Goal: Browse casually

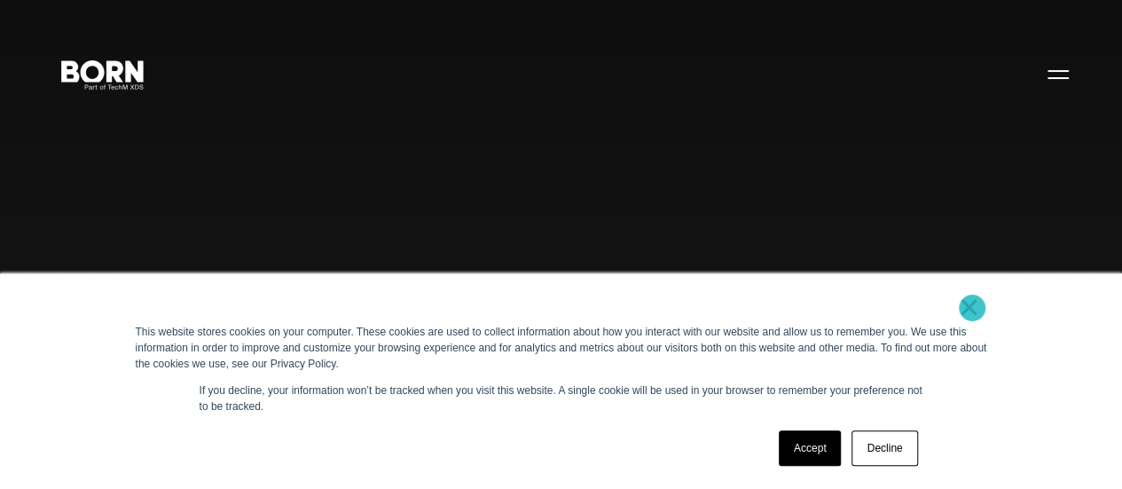
click at [972, 308] on link "×" at bounding box center [969, 307] width 21 height 16
click at [974, 309] on link "×" at bounding box center [969, 307] width 21 height 16
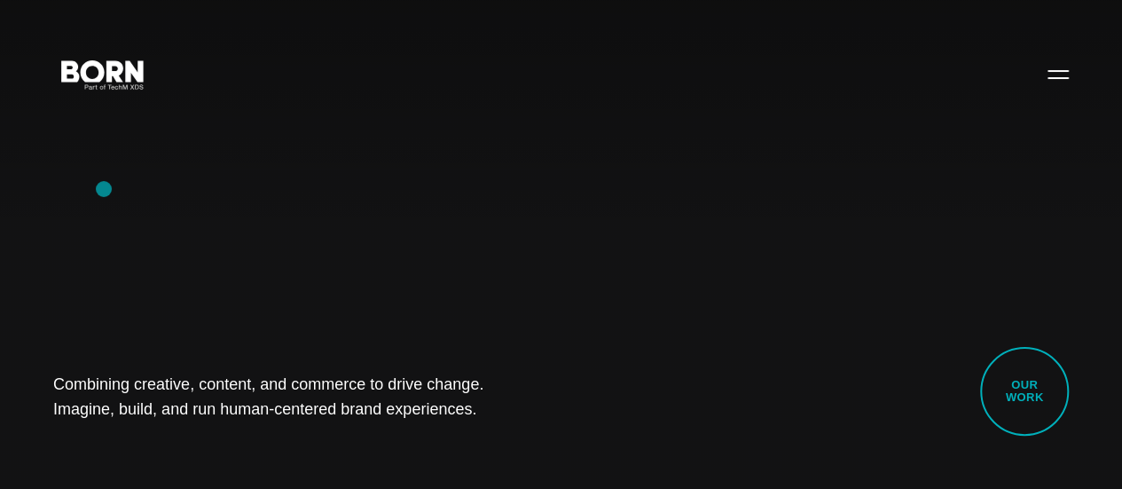
click at [104, 189] on div "Combining creative, content, and commerce to drive change. Imagine, build, and …" at bounding box center [561, 244] width 1122 height 489
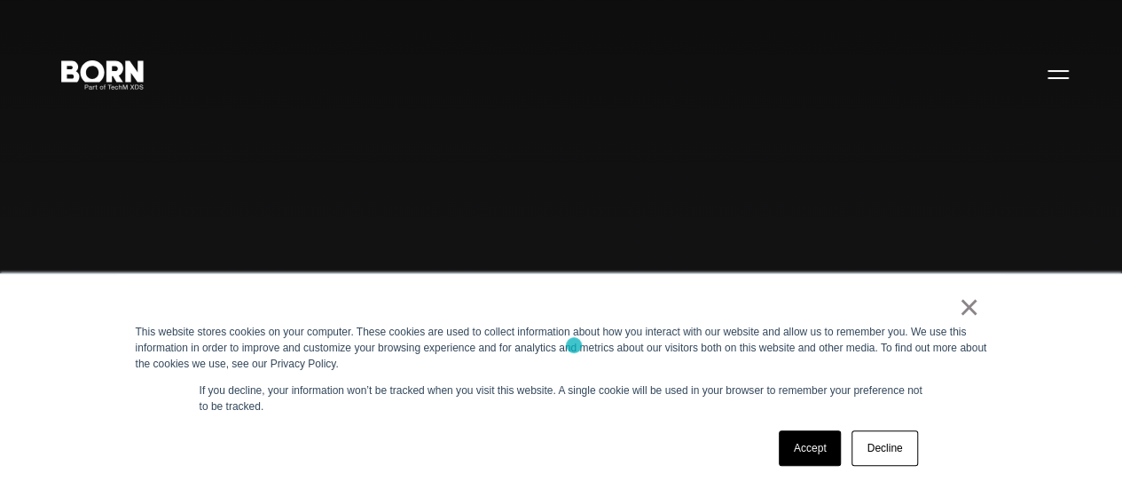
drag, startPoint x: 154, startPoint y: 330, endPoint x: 574, endPoint y: 345, distance: 419.8
click at [574, 345] on div "This website stores cookies on your computer. These cookies are used to collect…" at bounding box center [562, 348] width 852 height 48
click at [962, 301] on link "×" at bounding box center [969, 307] width 21 height 16
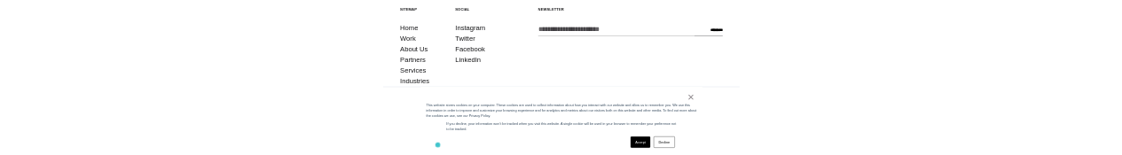
scroll to position [2156, 0]
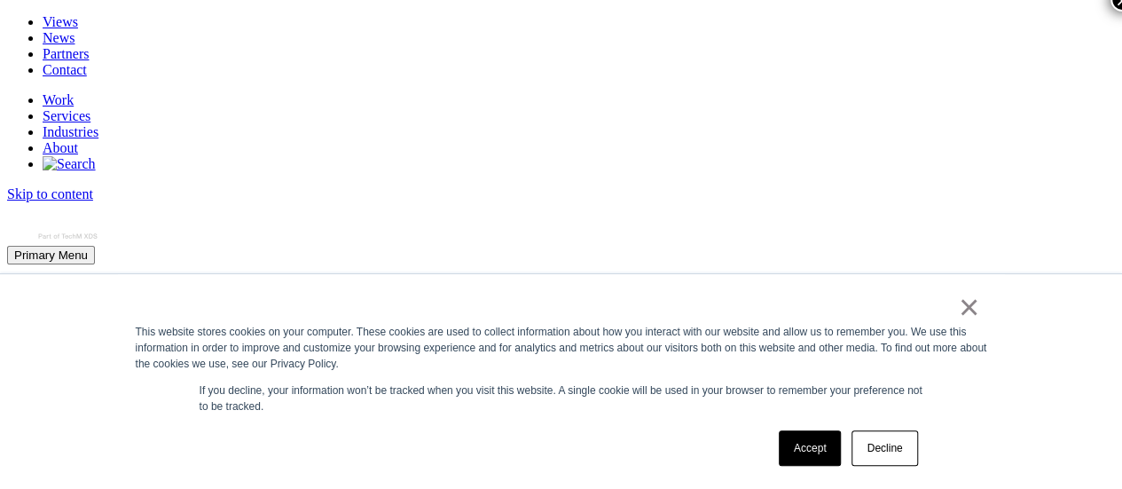
click at [738, 414] on div "Combining creative, content, and commerce to drive change. Imagine, build, and …" at bounding box center [561, 441] width 1108 height 54
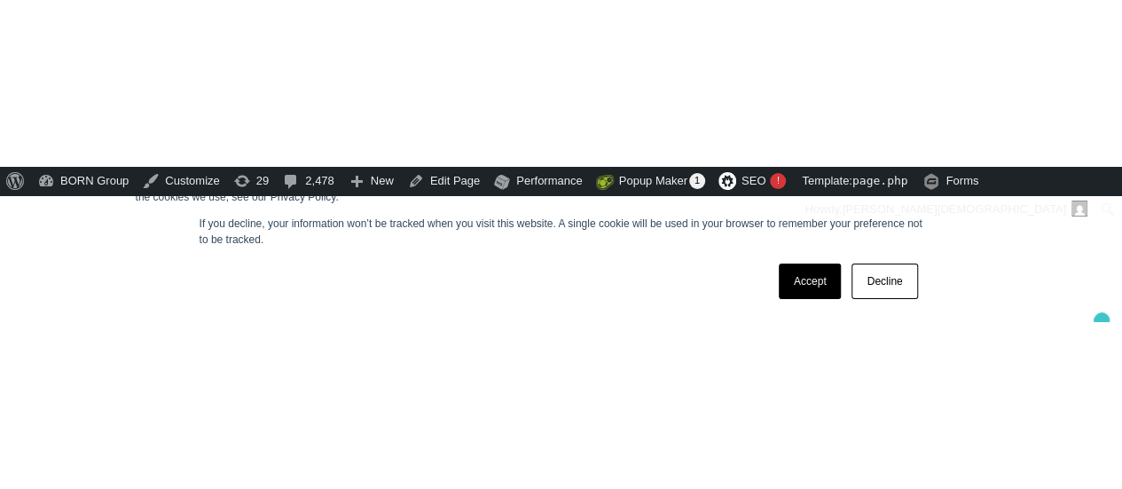
scroll to position [3924, 0]
